Goal: Transaction & Acquisition: Purchase product/service

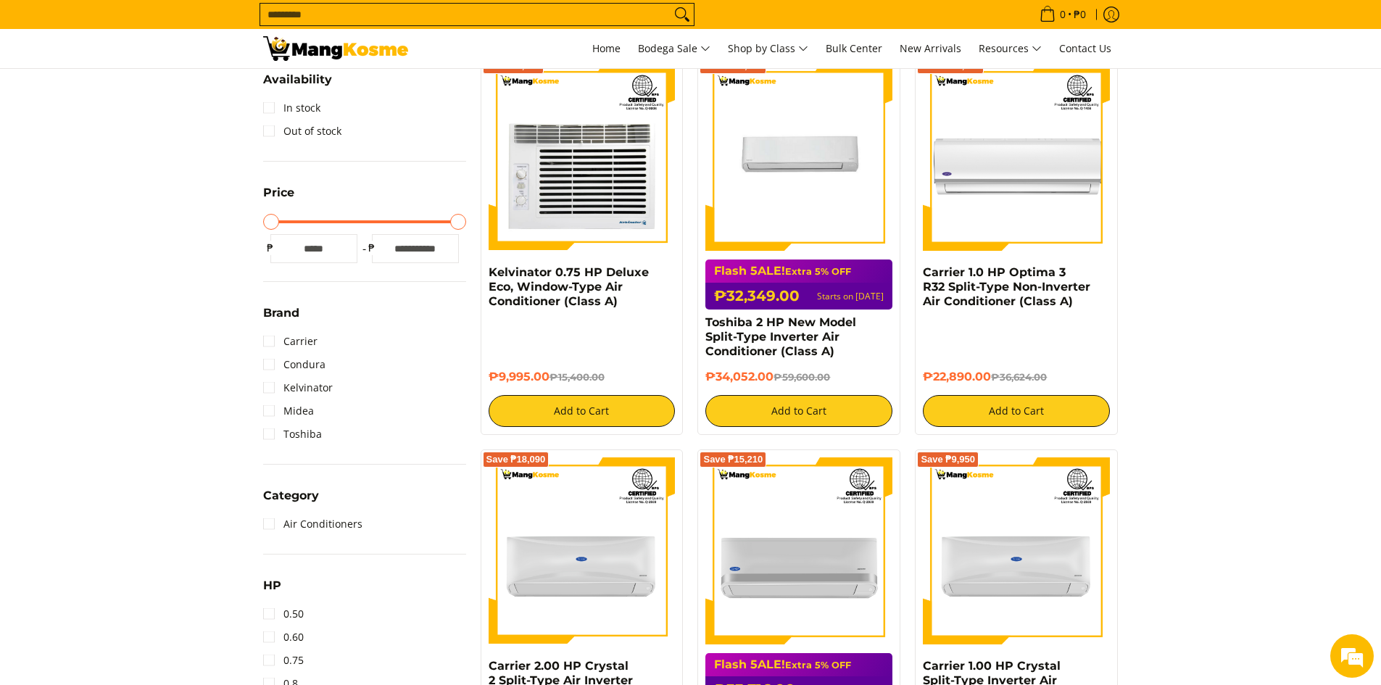
scroll to position [290, 0]
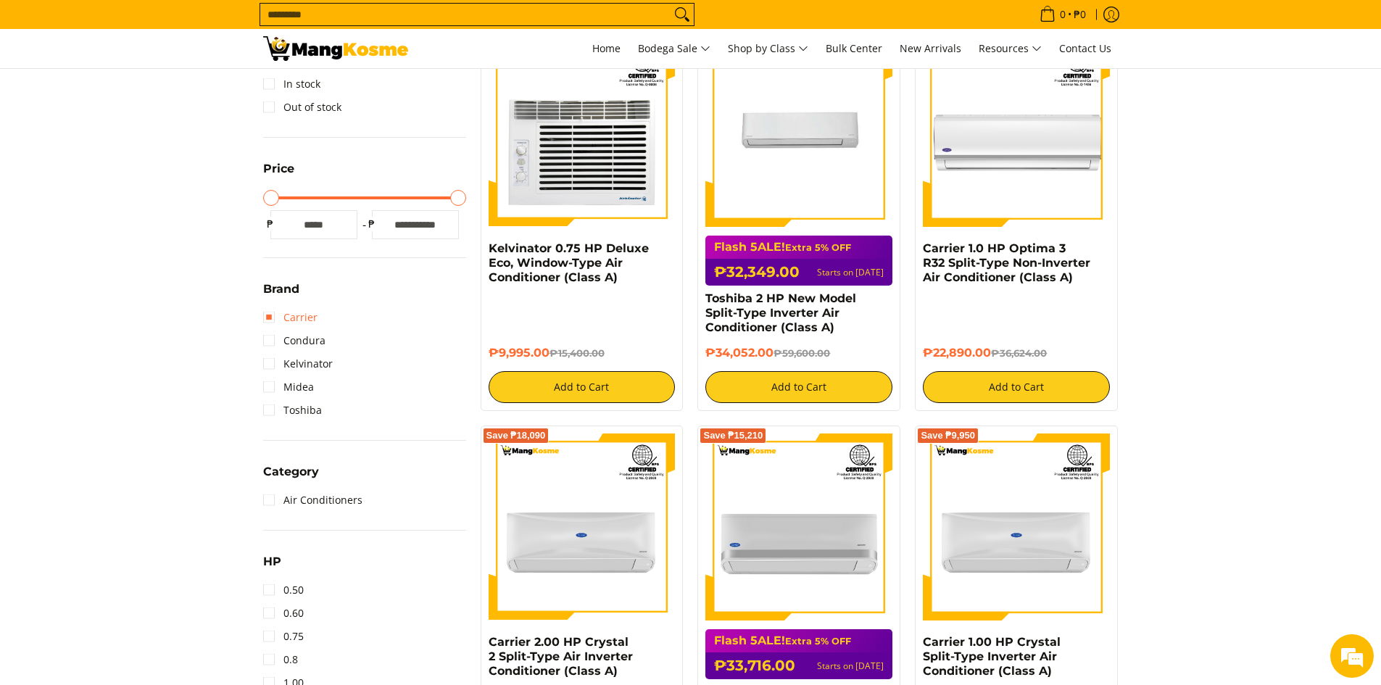
click at [273, 319] on link "Carrier" at bounding box center [290, 317] width 54 height 23
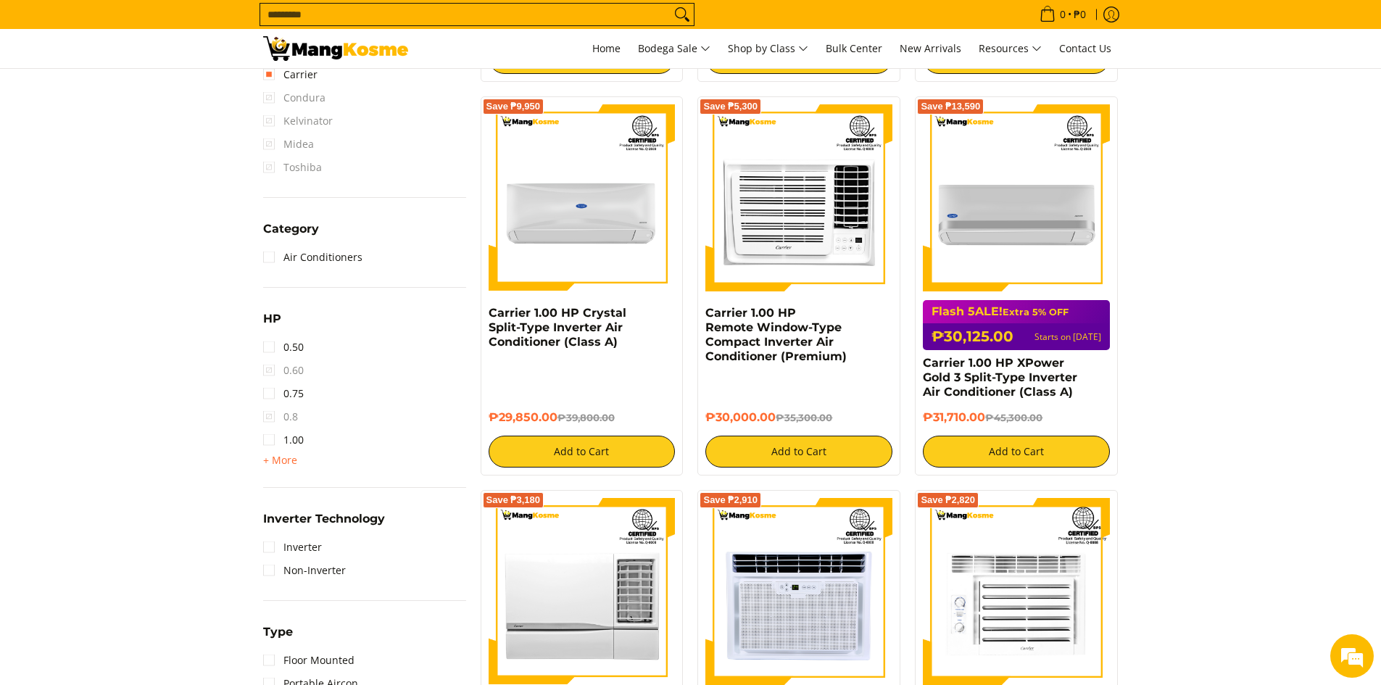
scroll to position [628, 0]
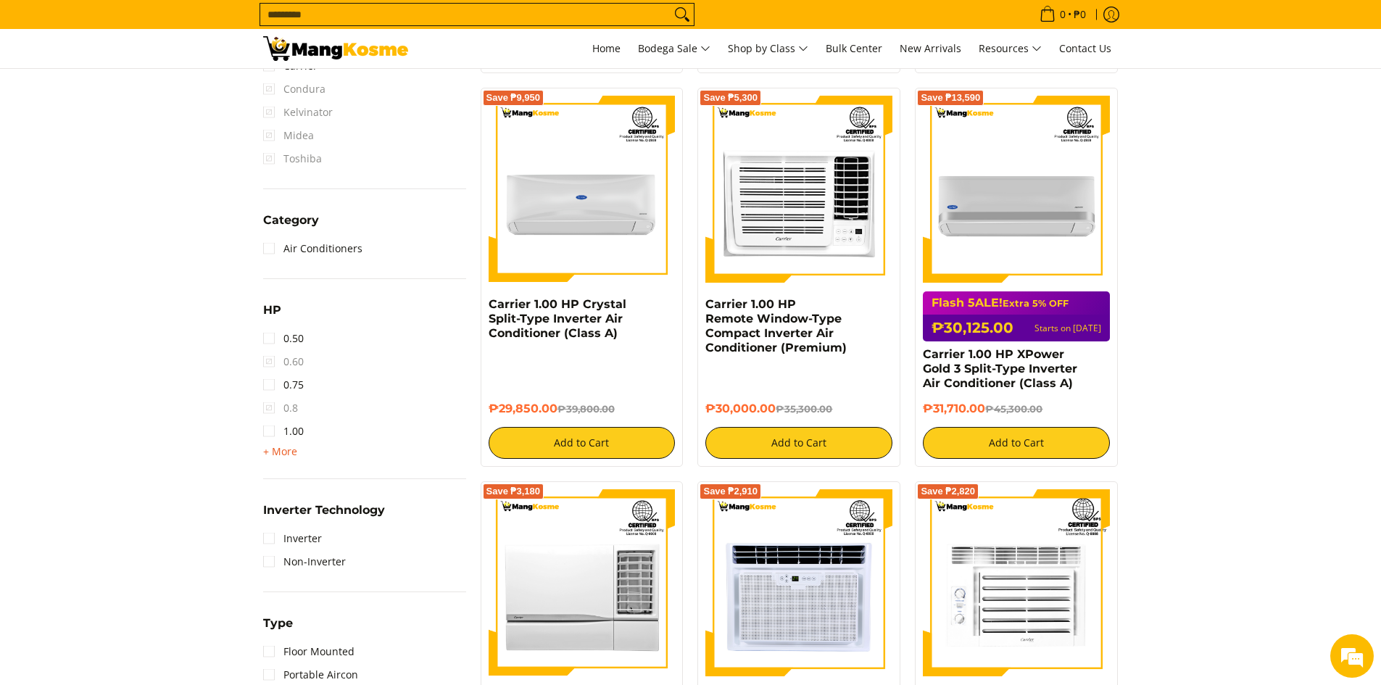
click at [278, 454] on span "+ More" at bounding box center [280, 452] width 34 height 12
click at [270, 458] on link "1.50" at bounding box center [283, 454] width 41 height 23
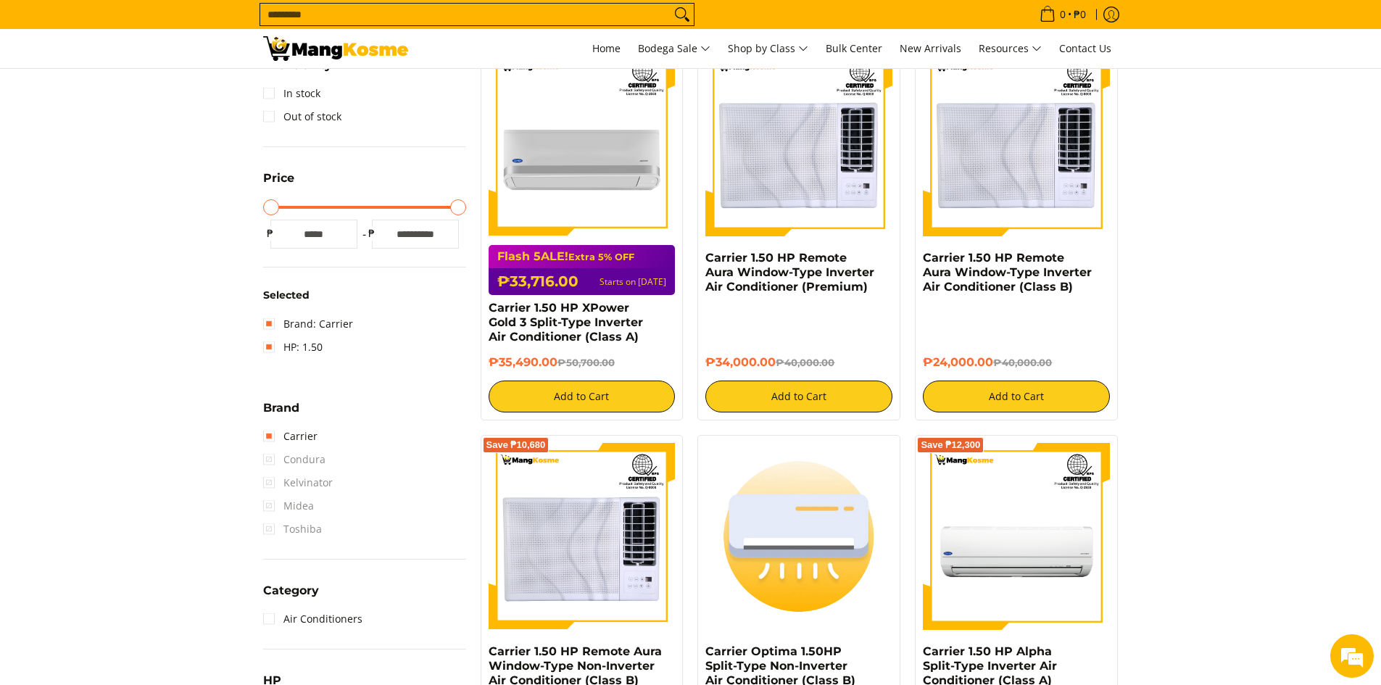
scroll to position [193, 0]
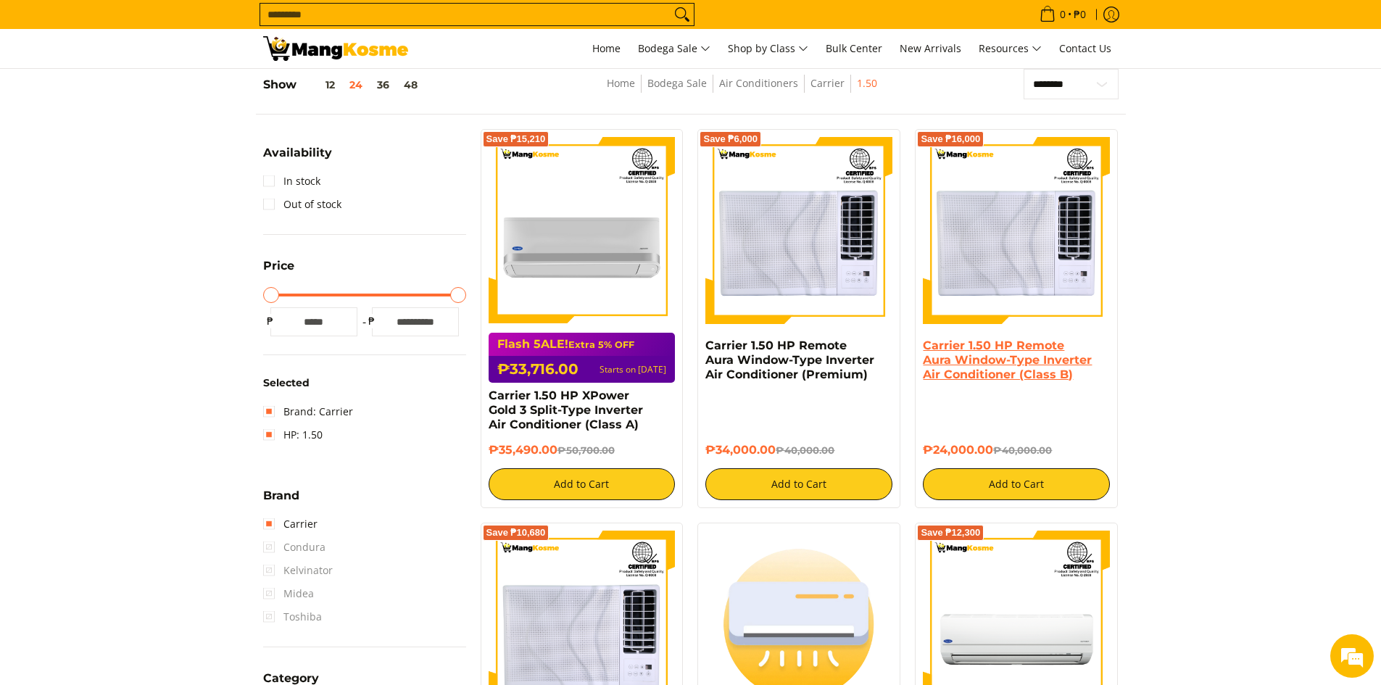
click at [976, 354] on link "Carrier 1.50 HP Remote Aura Window-Type Inverter Air Conditioner (Class B)" at bounding box center [1007, 359] width 169 height 43
